Goal: Transaction & Acquisition: Subscribe to service/newsletter

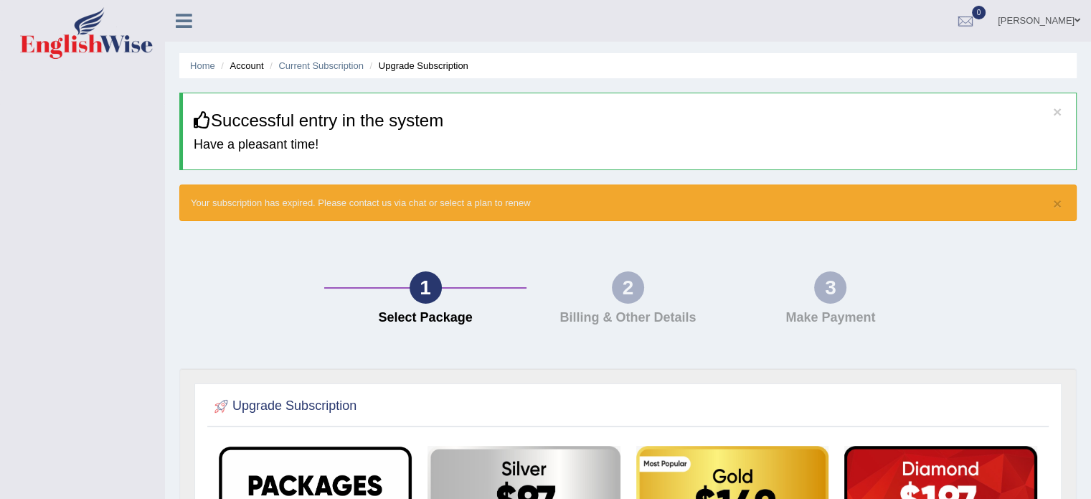
click at [183, 27] on icon at bounding box center [184, 20] width 16 height 19
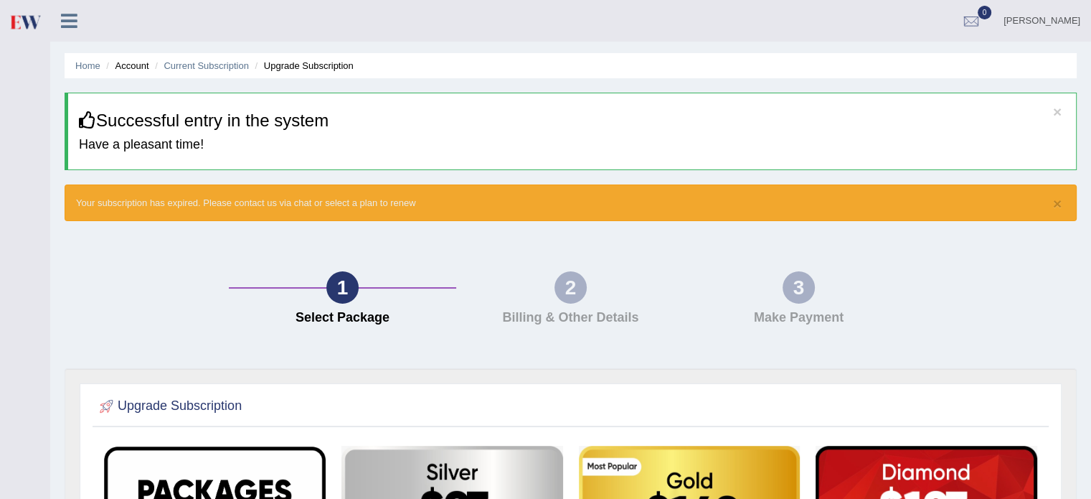
click at [162, 211] on div "× Your subscription has expired. Please contact us via chat or select a plan to…" at bounding box center [571, 202] width 1012 height 37
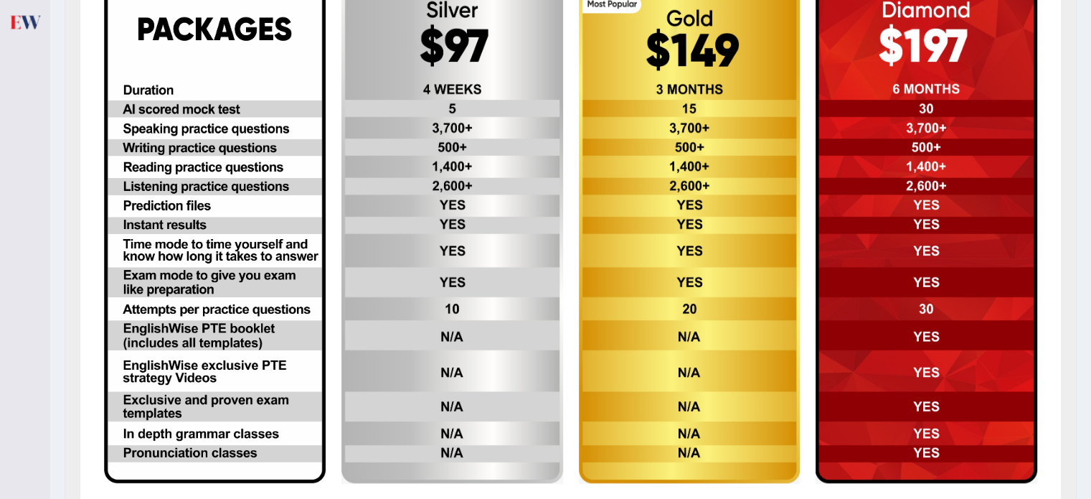
scroll to position [347, 0]
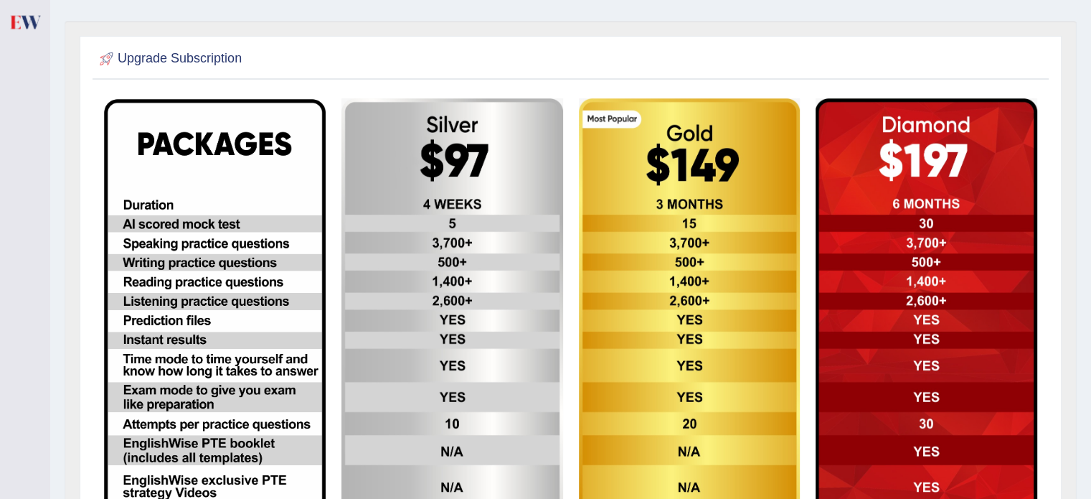
click at [463, 173] on img at bounding box center [452, 348] width 222 height 500
click at [644, 163] on img at bounding box center [690, 348] width 222 height 500
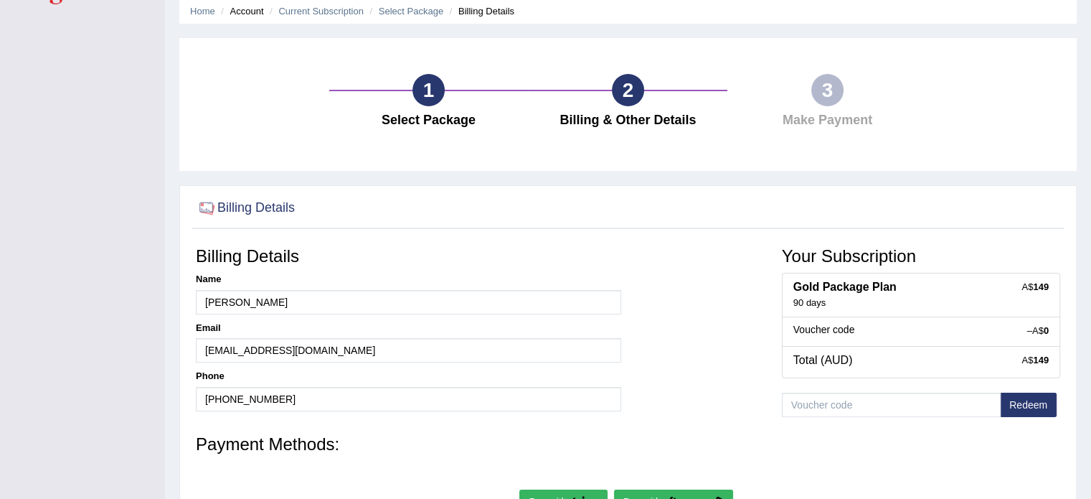
scroll to position [39, 0]
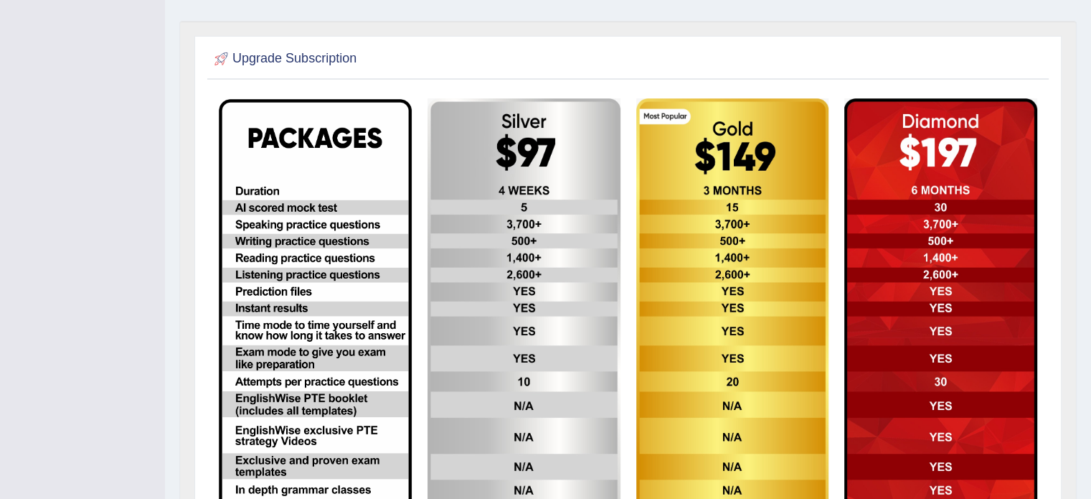
click at [687, 131] on img at bounding box center [732, 315] width 193 height 435
